Goal: Task Accomplishment & Management: Complete application form

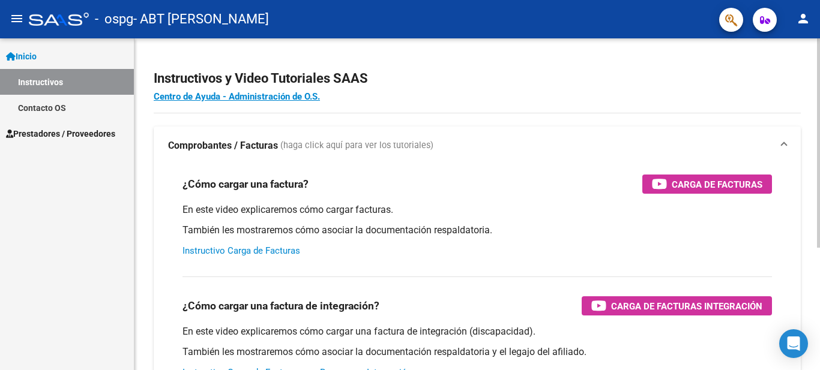
click at [276, 252] on link "Instructivo Carga de Facturas" at bounding box center [241, 250] width 118 height 11
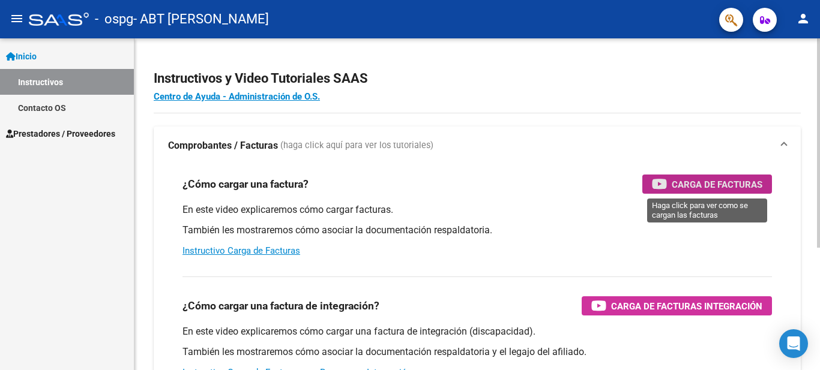
click at [675, 184] on span "Carga de Facturas" at bounding box center [717, 184] width 91 height 15
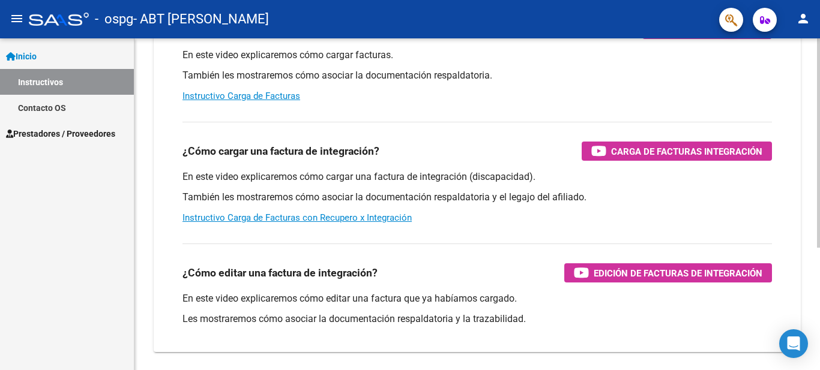
scroll to position [194, 0]
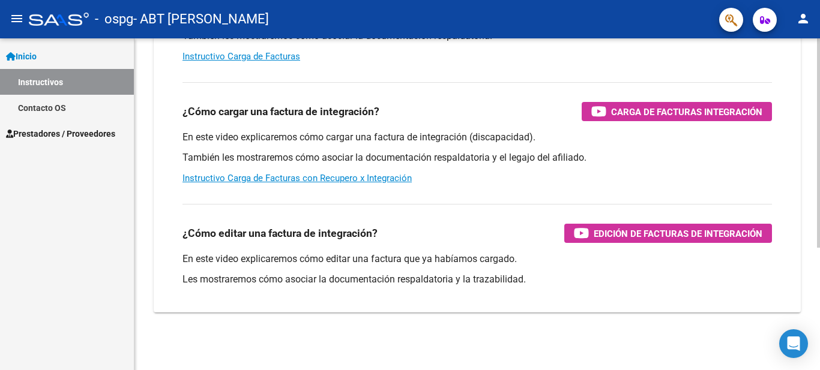
click at [819, 299] on div at bounding box center [818, 265] width 3 height 209
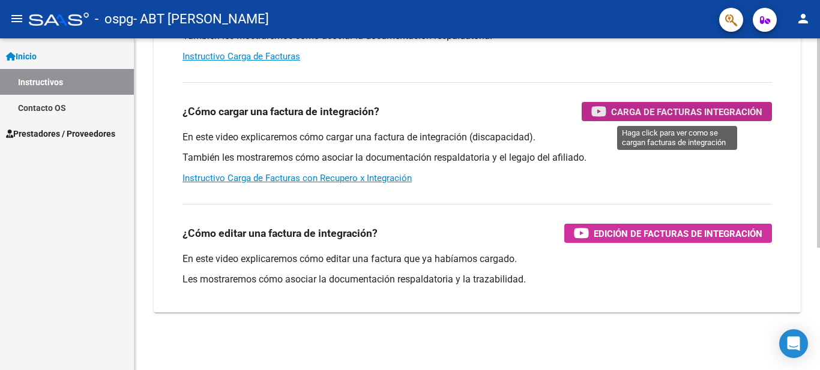
click at [642, 109] on span "Carga de Facturas Integración" at bounding box center [686, 111] width 151 height 15
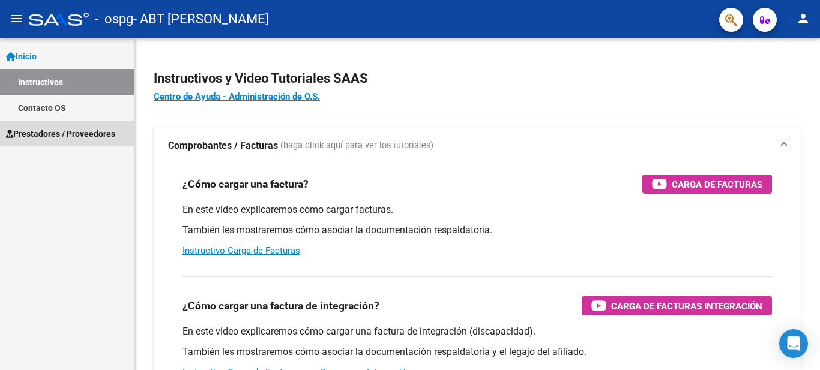
click at [74, 136] on span "Prestadores / Proveedores" at bounding box center [60, 133] width 109 height 13
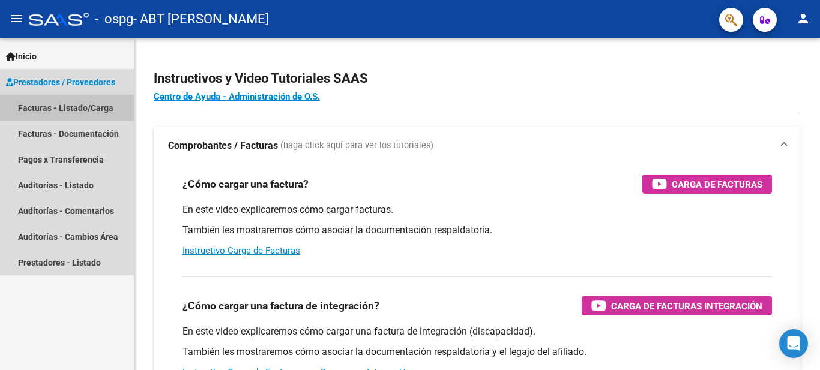
click at [74, 110] on link "Facturas - Listado/Carga" at bounding box center [67, 108] width 134 height 26
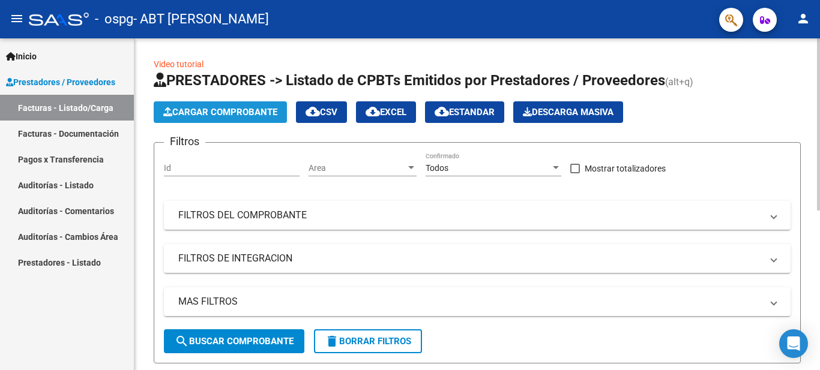
click at [232, 114] on span "Cargar Comprobante" at bounding box center [220, 112] width 114 height 11
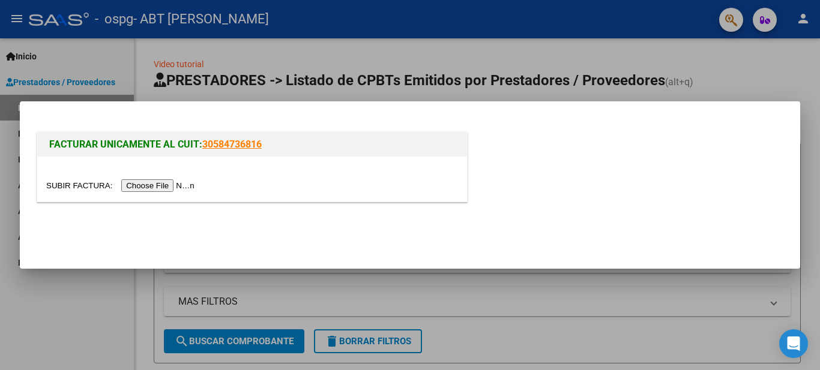
click at [362, 61] on div at bounding box center [410, 185] width 820 height 370
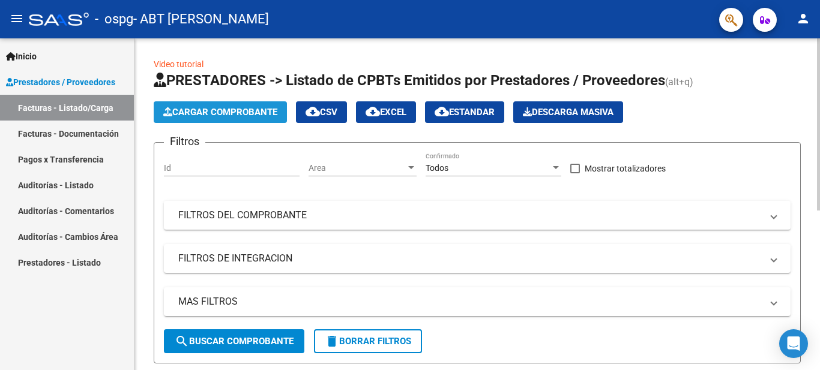
click at [262, 112] on span "Cargar Comprobante" at bounding box center [220, 112] width 114 height 11
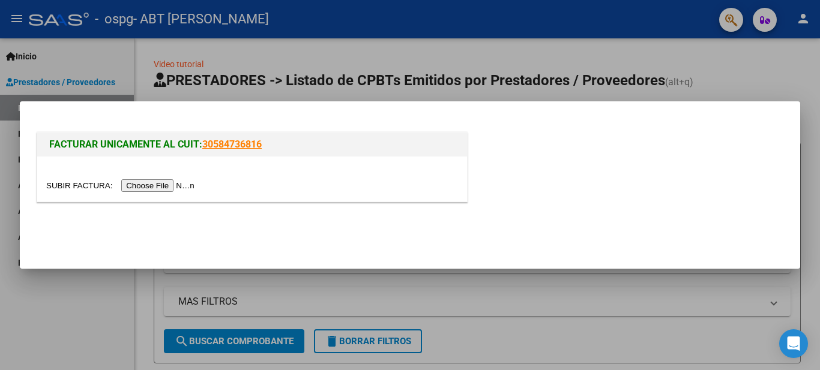
click at [182, 187] on input "file" at bounding box center [122, 185] width 152 height 13
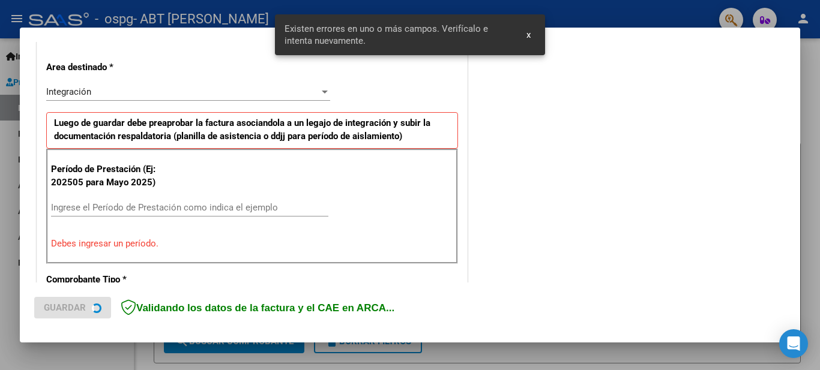
scroll to position [275, 0]
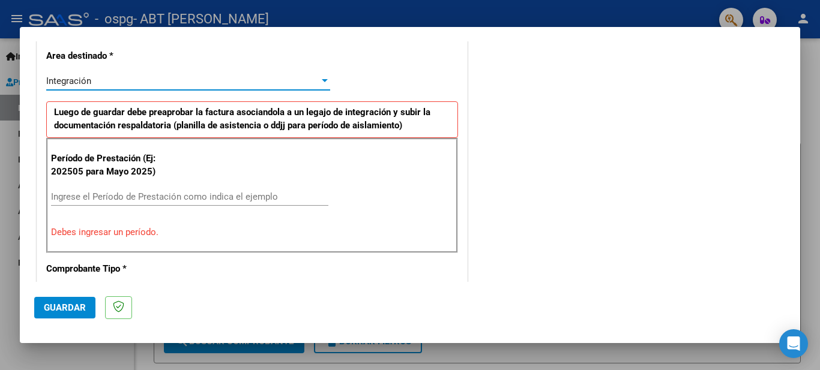
click at [322, 82] on div at bounding box center [325, 80] width 6 height 3
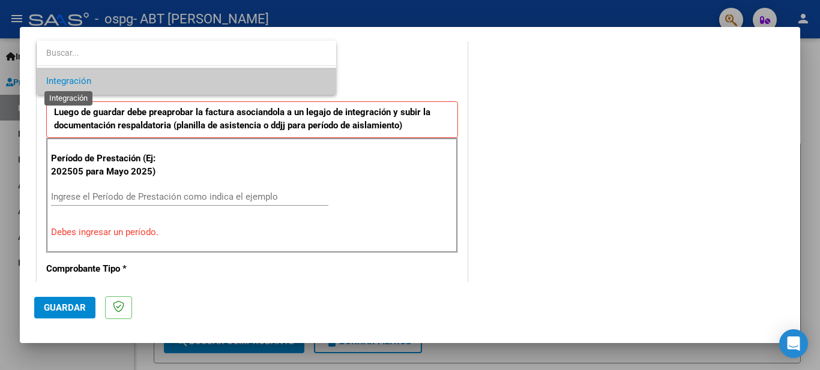
click at [85, 79] on span "Integración" at bounding box center [68, 81] width 45 height 11
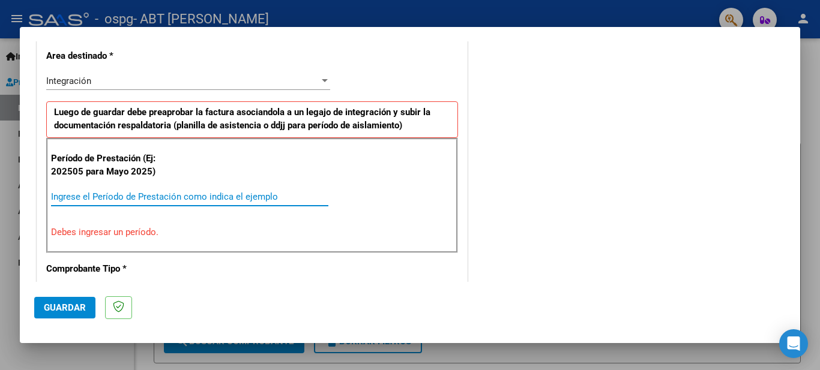
click at [104, 191] on input "Ingrese el Período de Prestación como indica el ejemplo" at bounding box center [189, 196] width 277 height 11
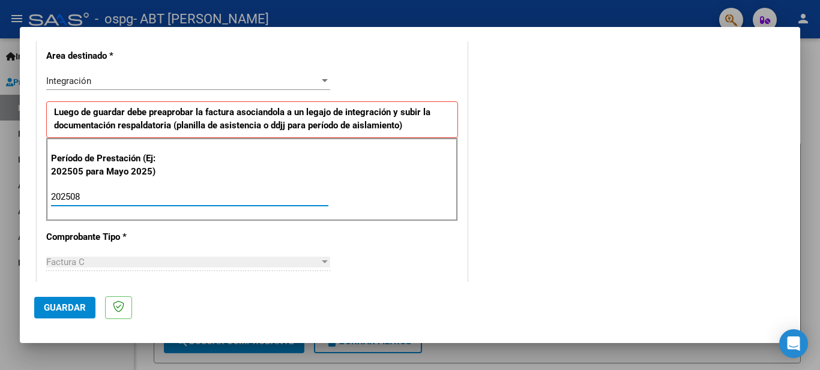
type input "202508"
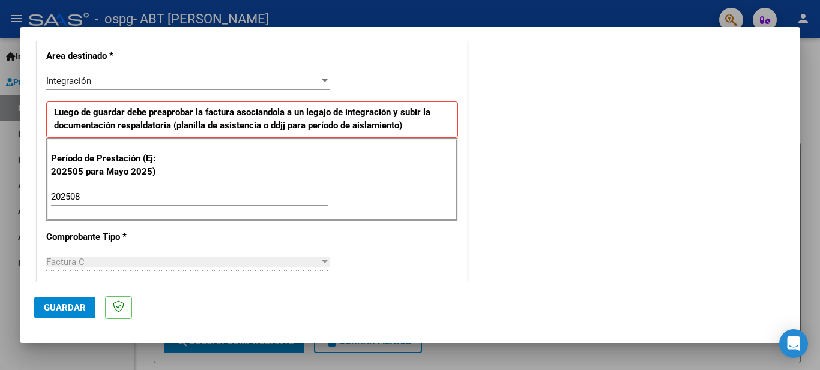
click at [319, 262] on div at bounding box center [324, 262] width 11 height 10
click at [323, 262] on div at bounding box center [325, 261] width 6 height 3
click at [117, 267] on div "Factura C" at bounding box center [182, 262] width 273 height 11
click at [98, 239] on p "Comprobante Tipo *" at bounding box center [108, 237] width 124 height 14
drag, startPoint x: 319, startPoint y: 260, endPoint x: 147, endPoint y: 255, distance: 172.3
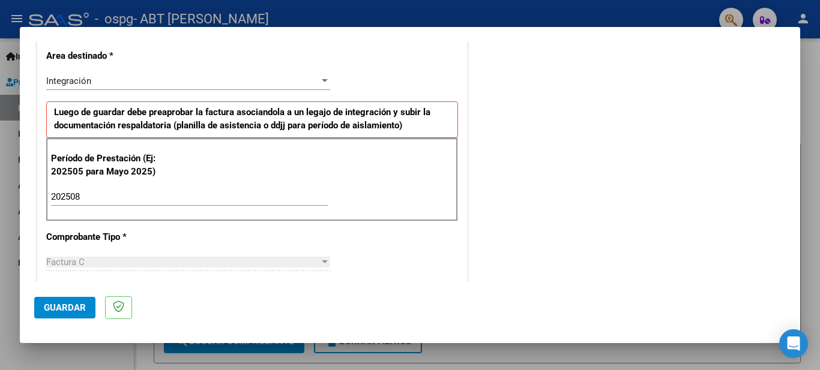
click at [315, 261] on div "Factura C" at bounding box center [188, 262] width 284 height 11
click at [68, 270] on div "Factura C Seleccionar Tipo" at bounding box center [188, 262] width 284 height 18
click at [64, 311] on span "Guardar" at bounding box center [65, 307] width 42 height 11
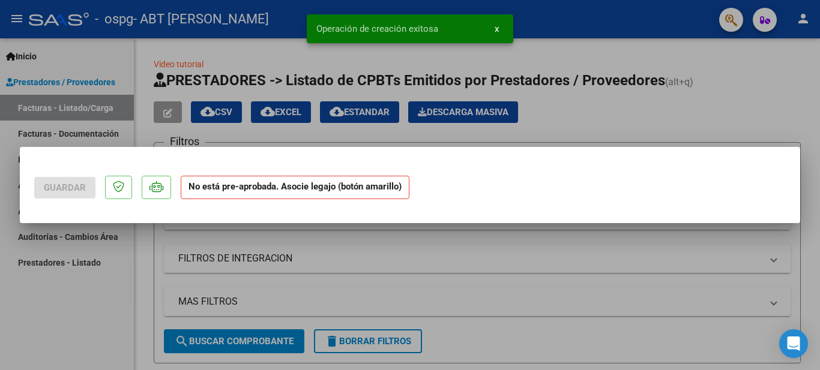
scroll to position [0, 0]
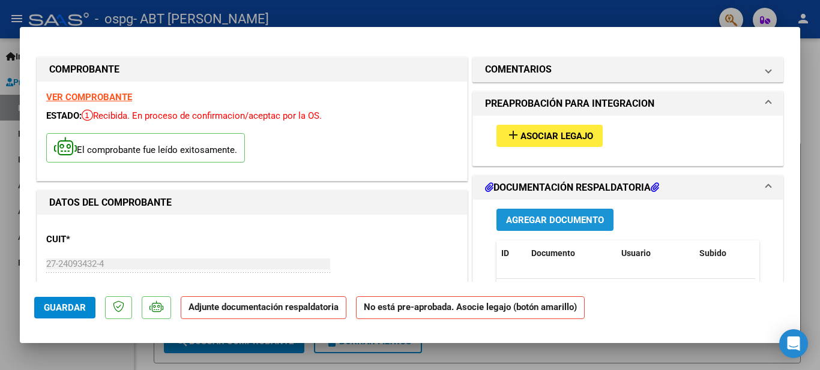
click at [540, 222] on span "Agregar Documento" at bounding box center [555, 220] width 98 height 11
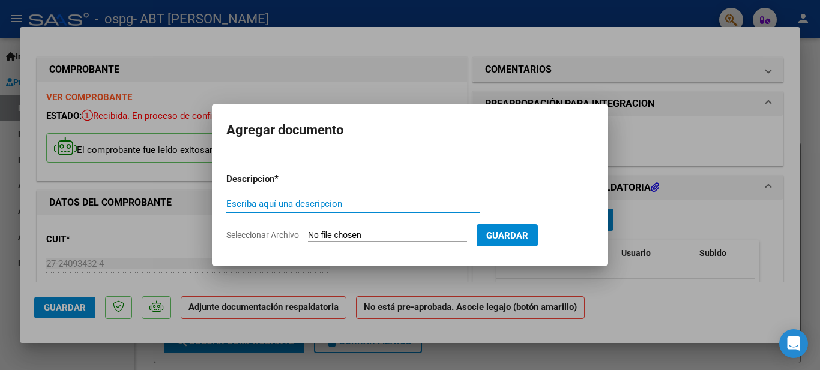
click at [346, 204] on input "Escriba aquí una descripcion" at bounding box center [352, 204] width 253 height 11
type input "P"
click at [298, 202] on input "planilla asistencia [DATE] [PERSON_NAME]" at bounding box center [352, 204] width 253 height 11
type input "planilla asistencia terapia ocupacional [DATE] [PERSON_NAME]"
click at [371, 235] on input "Seleccionar Archivo" at bounding box center [387, 235] width 159 height 11
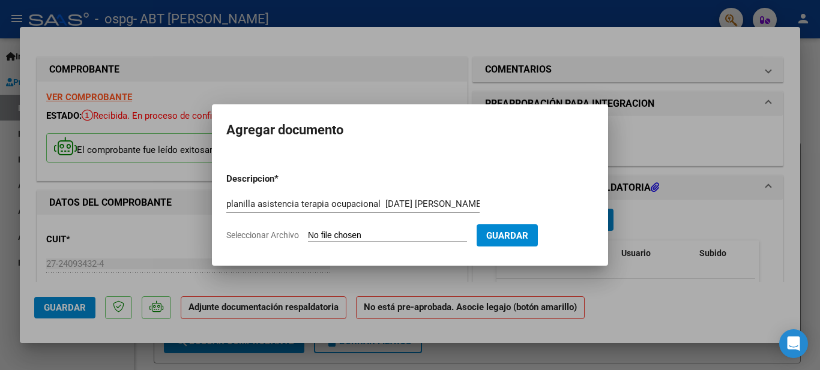
type input "C:\fakepath\[PERSON_NAME][DATE] ASISTENCIA.pdf"
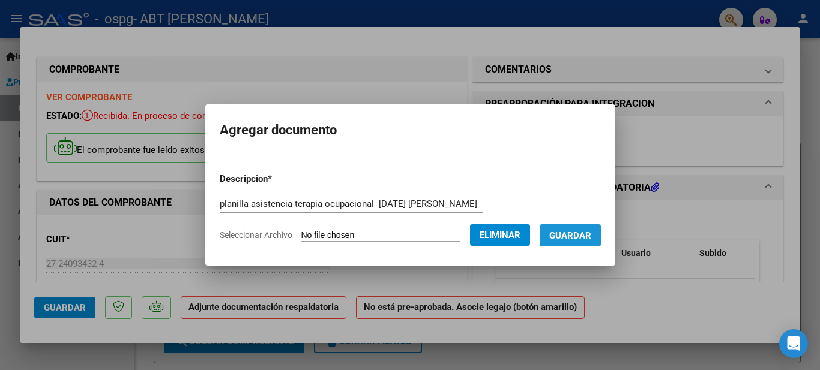
click at [583, 240] on span "Guardar" at bounding box center [570, 235] width 42 height 11
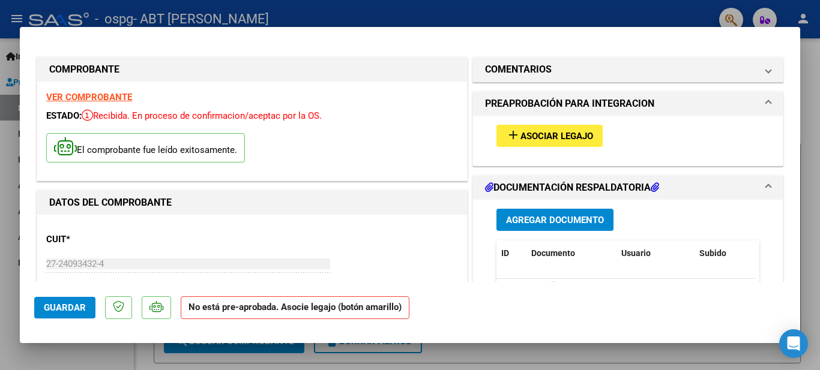
drag, startPoint x: 819, startPoint y: 170, endPoint x: 516, endPoint y: 127, distance: 306.8
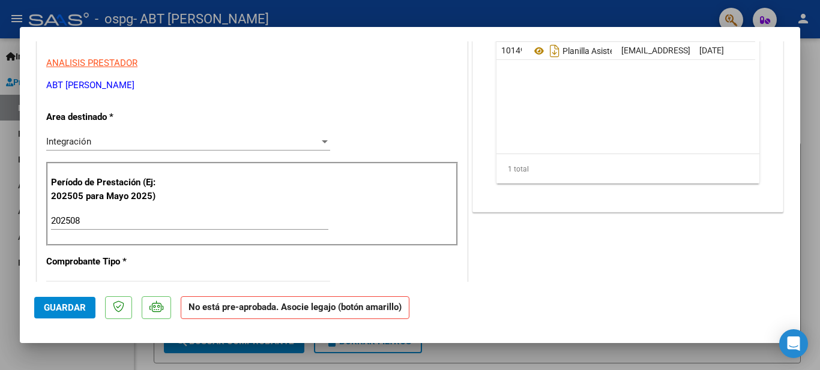
scroll to position [234, 0]
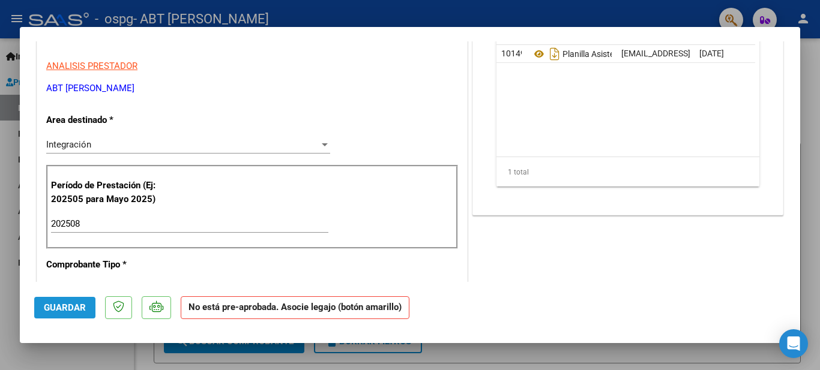
click at [48, 307] on span "Guardar" at bounding box center [65, 307] width 42 height 11
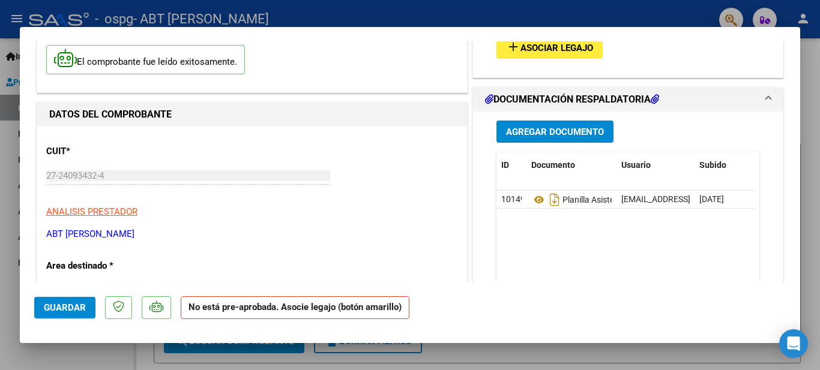
scroll to position [65, 0]
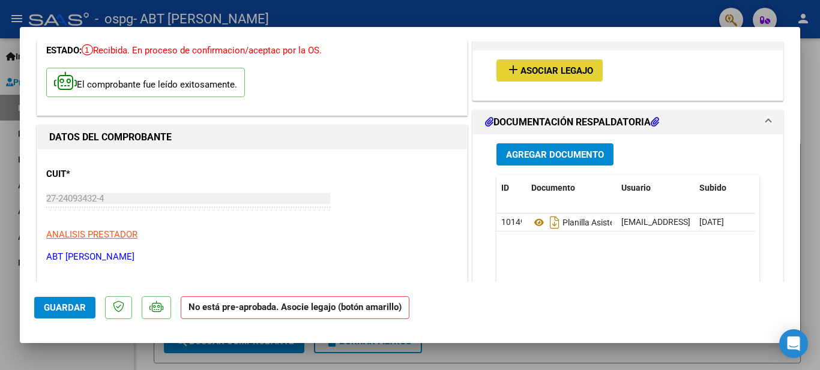
click at [554, 62] on button "add Asociar Legajo" at bounding box center [549, 70] width 106 height 22
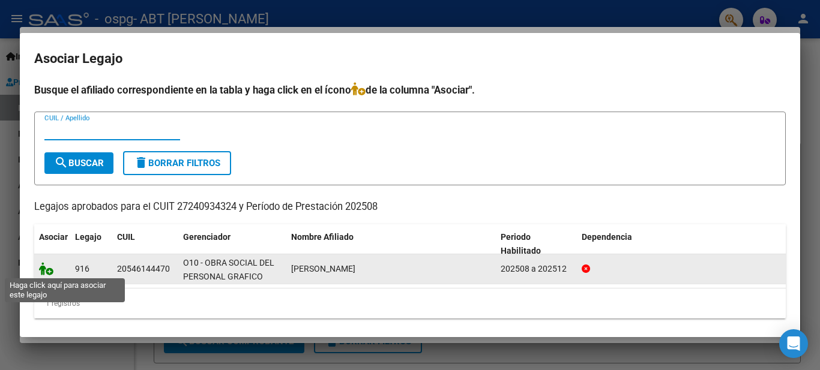
click at [45, 271] on icon at bounding box center [46, 268] width 14 height 13
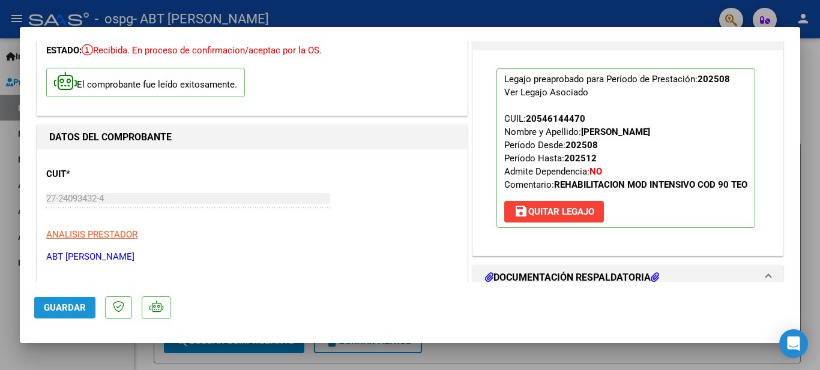
click at [43, 309] on button "Guardar" at bounding box center [64, 308] width 61 height 22
click at [643, 5] on div at bounding box center [410, 185] width 820 height 370
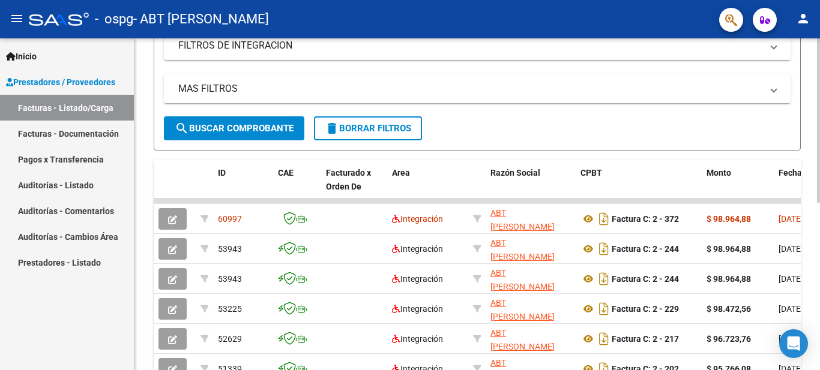
scroll to position [216, 0]
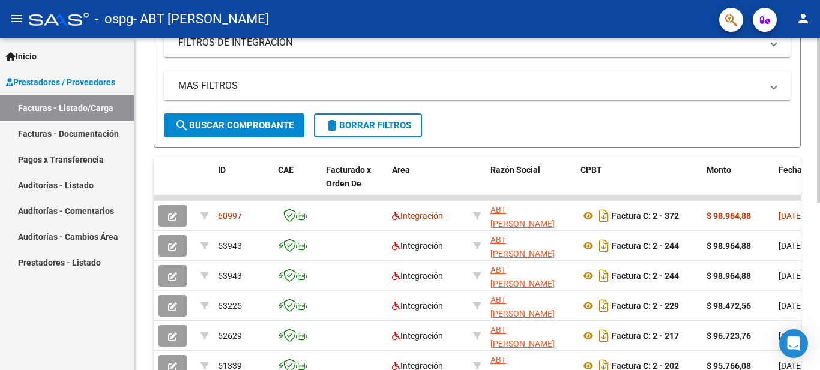
click at [819, 206] on div at bounding box center [818, 230] width 3 height 164
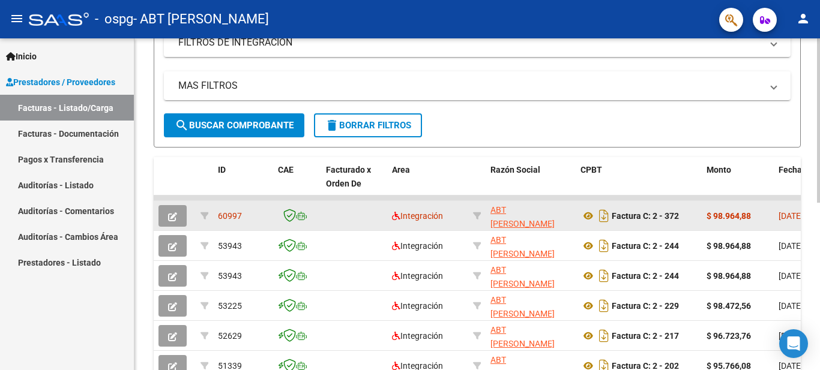
drag, startPoint x: 684, startPoint y: 230, endPoint x: 653, endPoint y: 230, distance: 30.6
click at [653, 230] on datatable-body-cell "Factura C: 2 - 372" at bounding box center [639, 215] width 126 height 29
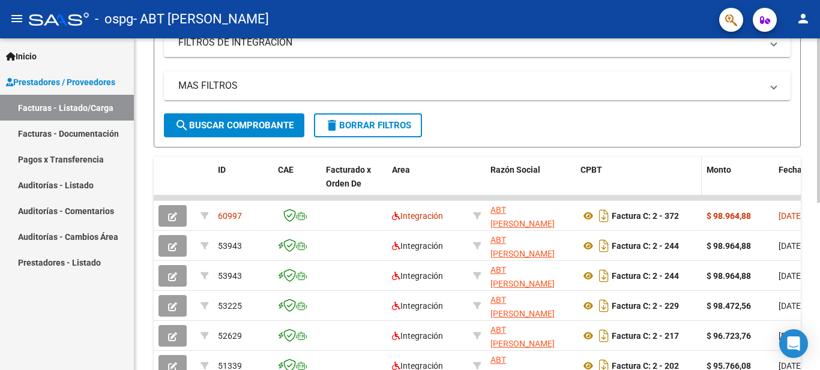
click at [598, 191] on datatable-header-cell "CPBT" at bounding box center [639, 183] width 126 height 53
click at [782, 184] on datatable-header-cell "Fecha Cpbt" at bounding box center [801, 183] width 54 height 53
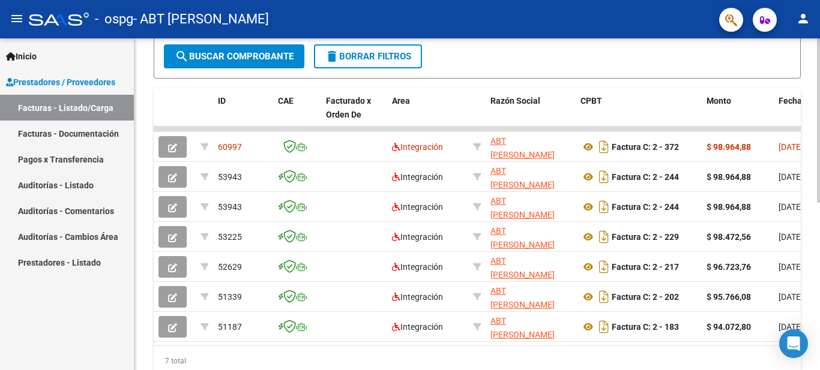
scroll to position [284, 0]
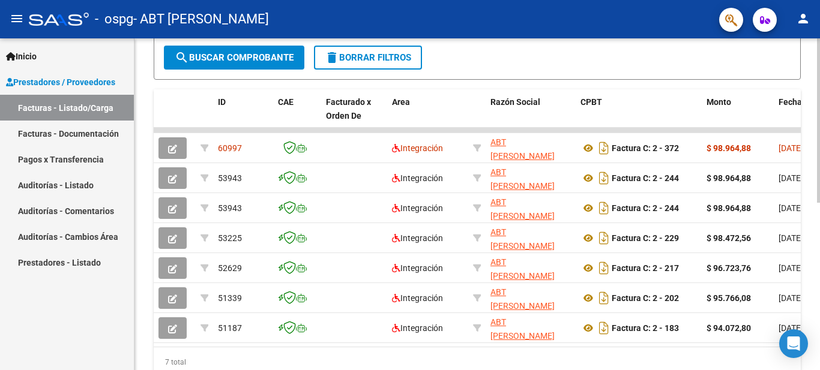
click at [819, 223] on div at bounding box center [818, 265] width 3 height 164
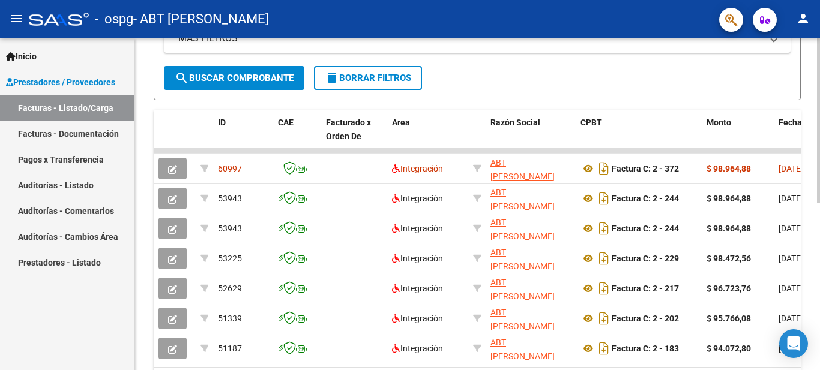
scroll to position [274, 0]
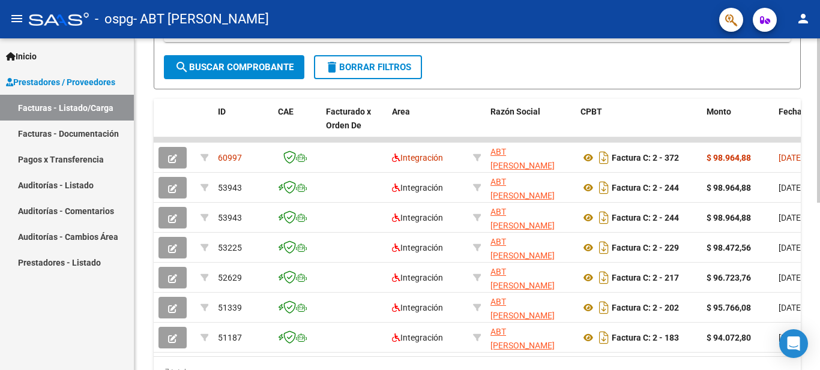
click at [818, 195] on div at bounding box center [818, 260] width 3 height 164
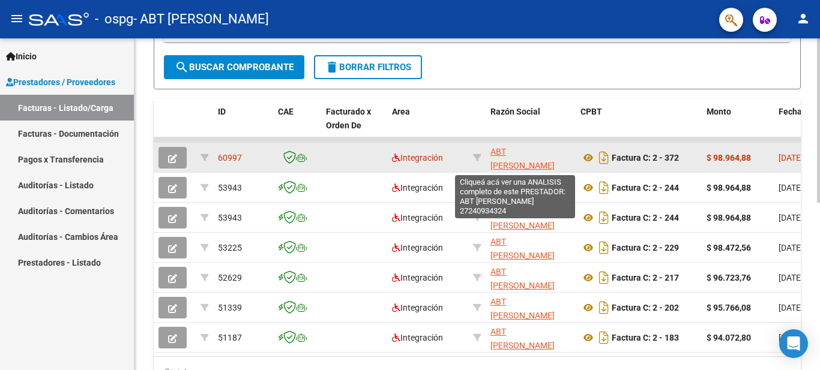
click at [530, 157] on span "ABT [PERSON_NAME]" at bounding box center [522, 158] width 64 height 23
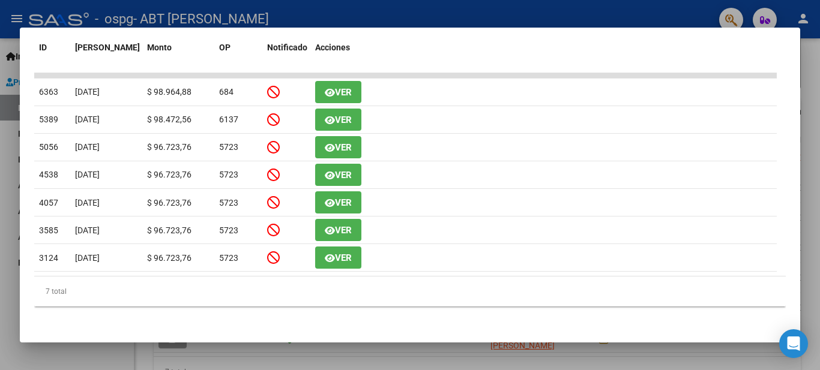
scroll to position [297, 0]
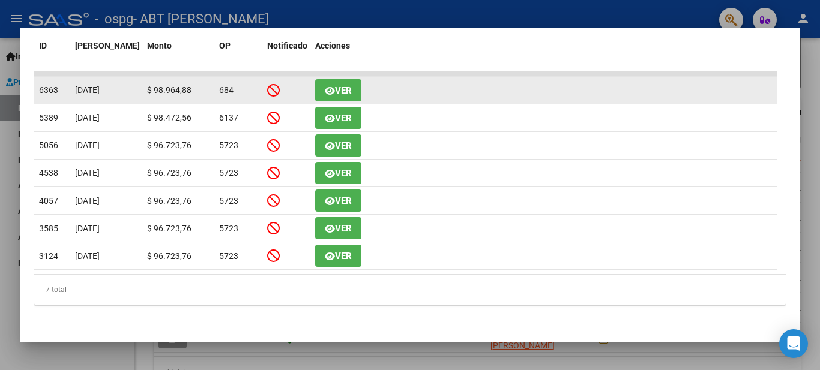
click at [325, 93] on icon "button" at bounding box center [330, 90] width 10 height 9
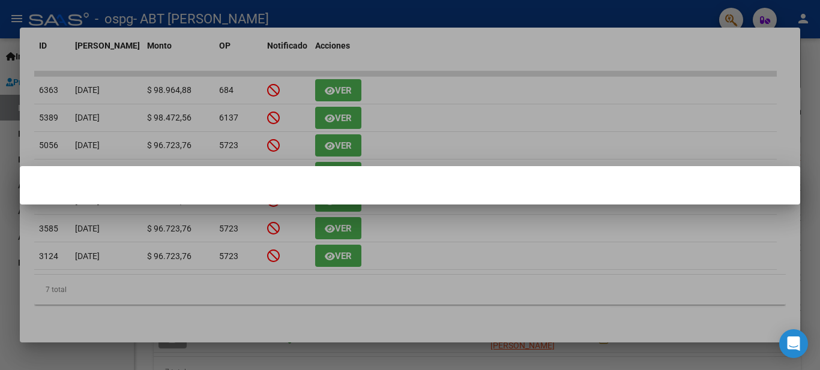
click at [326, 124] on div at bounding box center [410, 185] width 820 height 370
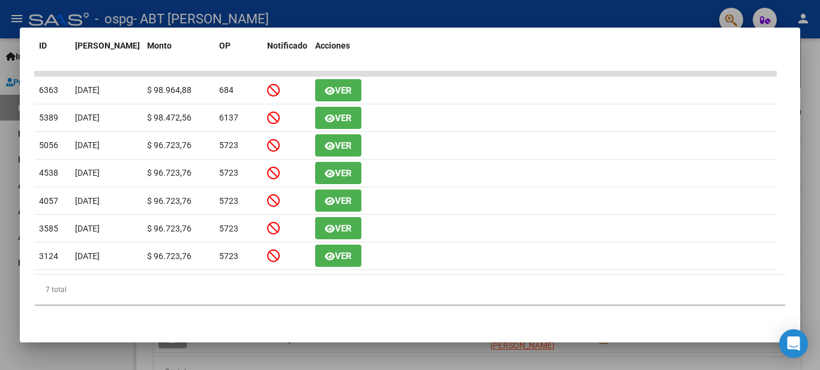
click at [326, 123] on icon "button" at bounding box center [330, 118] width 10 height 9
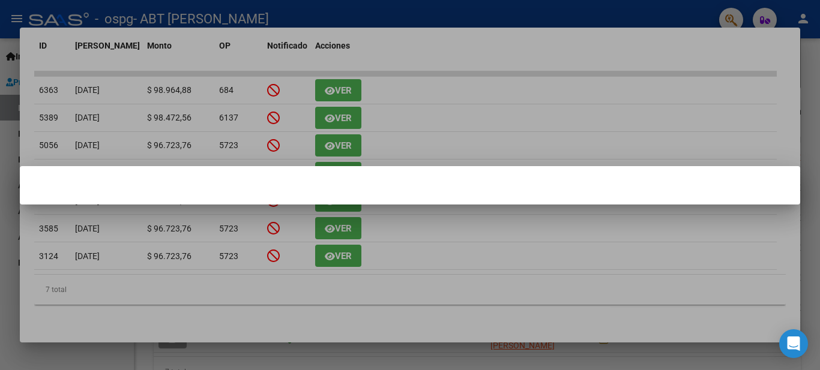
click at [342, 154] on div at bounding box center [410, 185] width 820 height 370
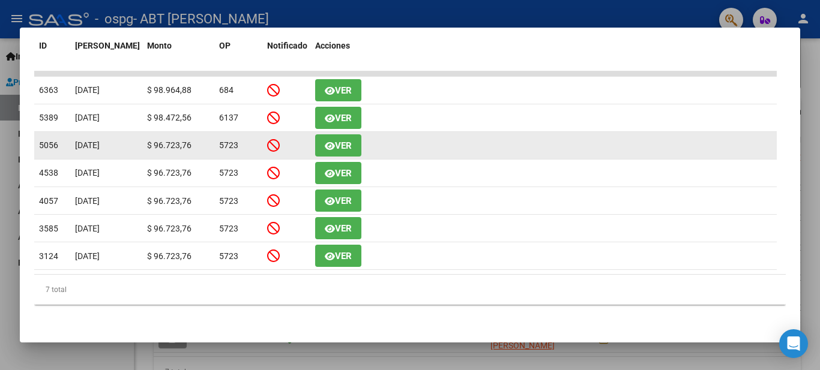
click at [341, 149] on span "Ver" at bounding box center [343, 145] width 17 height 11
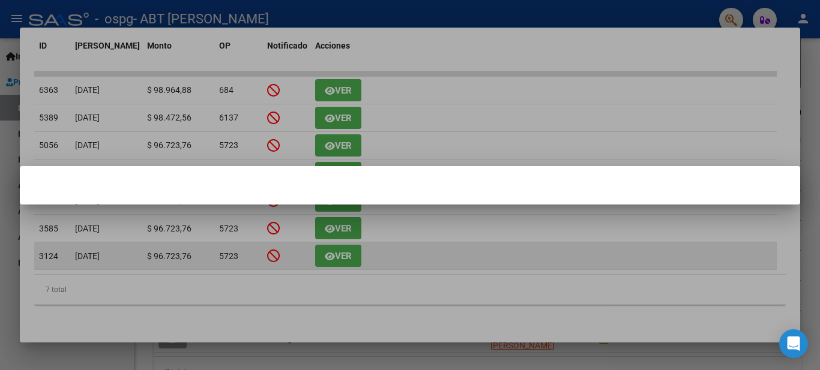
drag, startPoint x: 334, startPoint y: 262, endPoint x: 340, endPoint y: 253, distance: 11.7
click at [334, 262] on div at bounding box center [410, 185] width 820 height 370
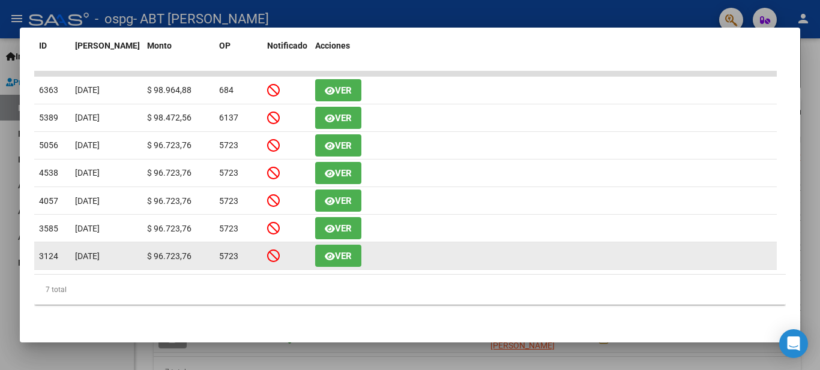
click at [340, 253] on button "Ver" at bounding box center [338, 256] width 46 height 22
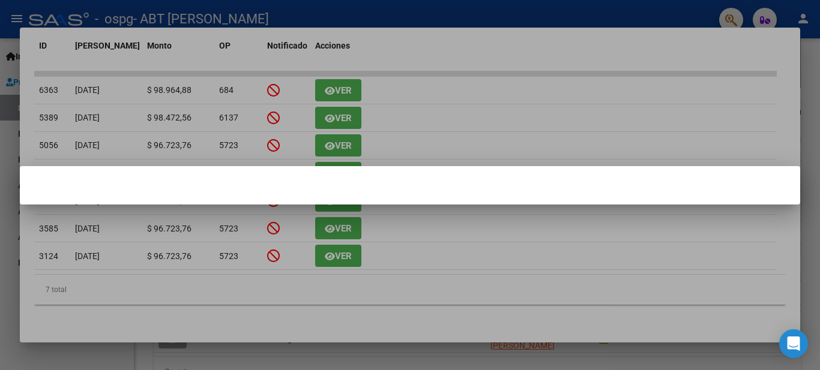
click at [649, 14] on div at bounding box center [410, 185] width 820 height 370
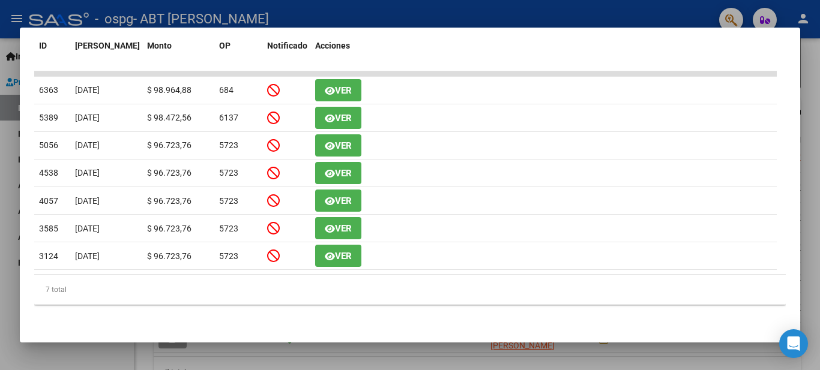
click at [389, 10] on div at bounding box center [410, 185] width 820 height 370
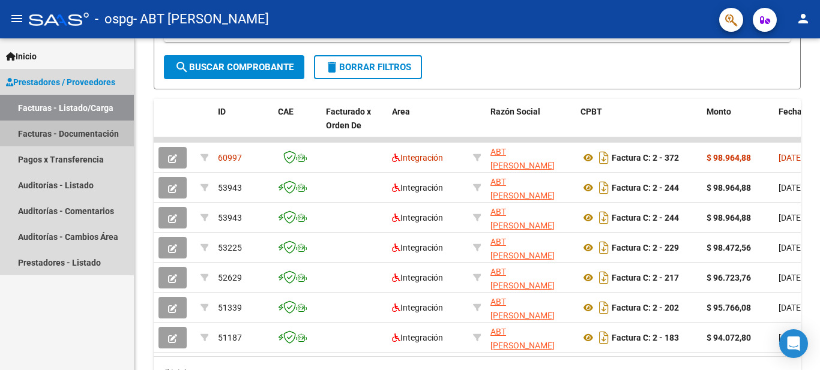
click at [56, 138] on link "Facturas - Documentación" at bounding box center [67, 134] width 134 height 26
